Goal: Find specific page/section: Find specific page/section

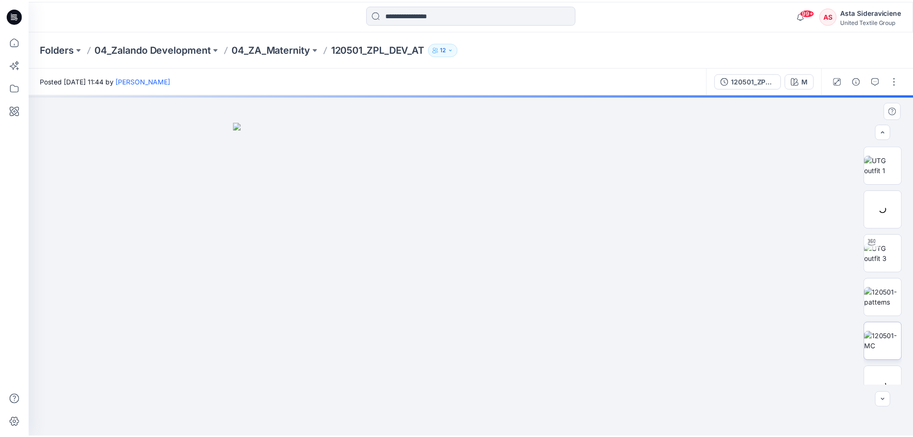
scroll to position [48, 0]
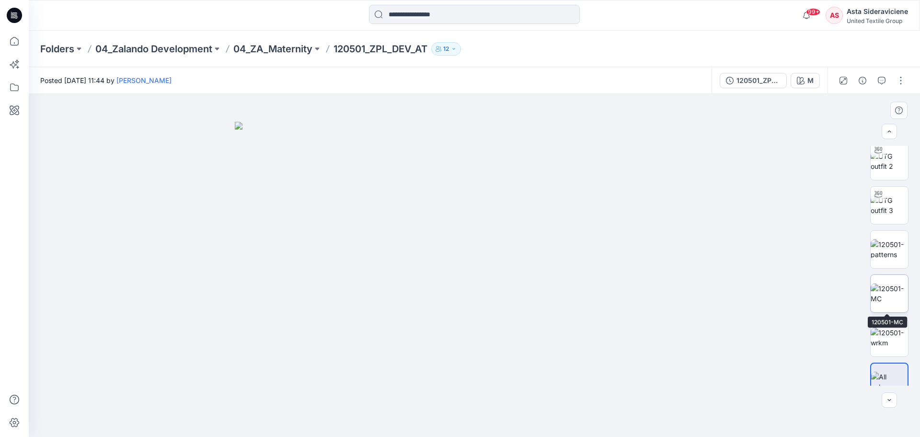
click at [885, 300] on img at bounding box center [889, 293] width 37 height 20
click at [693, 323] on div at bounding box center [475, 265] width 892 height 343
click at [13, 41] on icon at bounding box center [14, 41] width 21 height 21
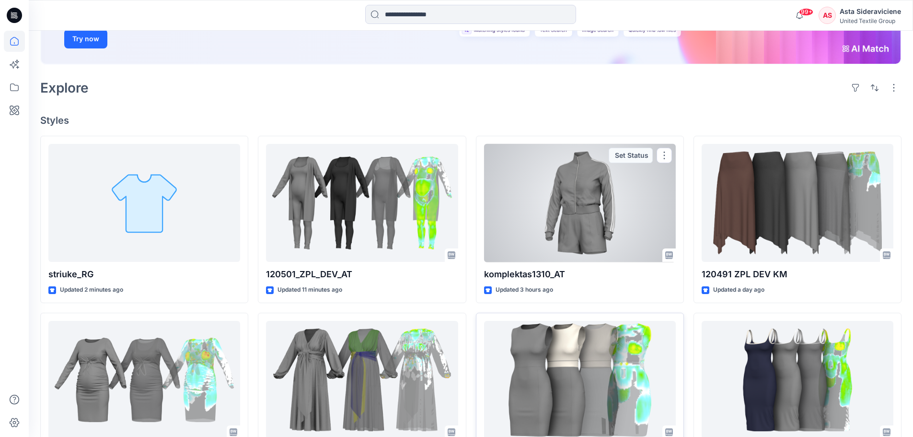
scroll to position [192, 0]
